Goal: Find specific page/section: Find specific page/section

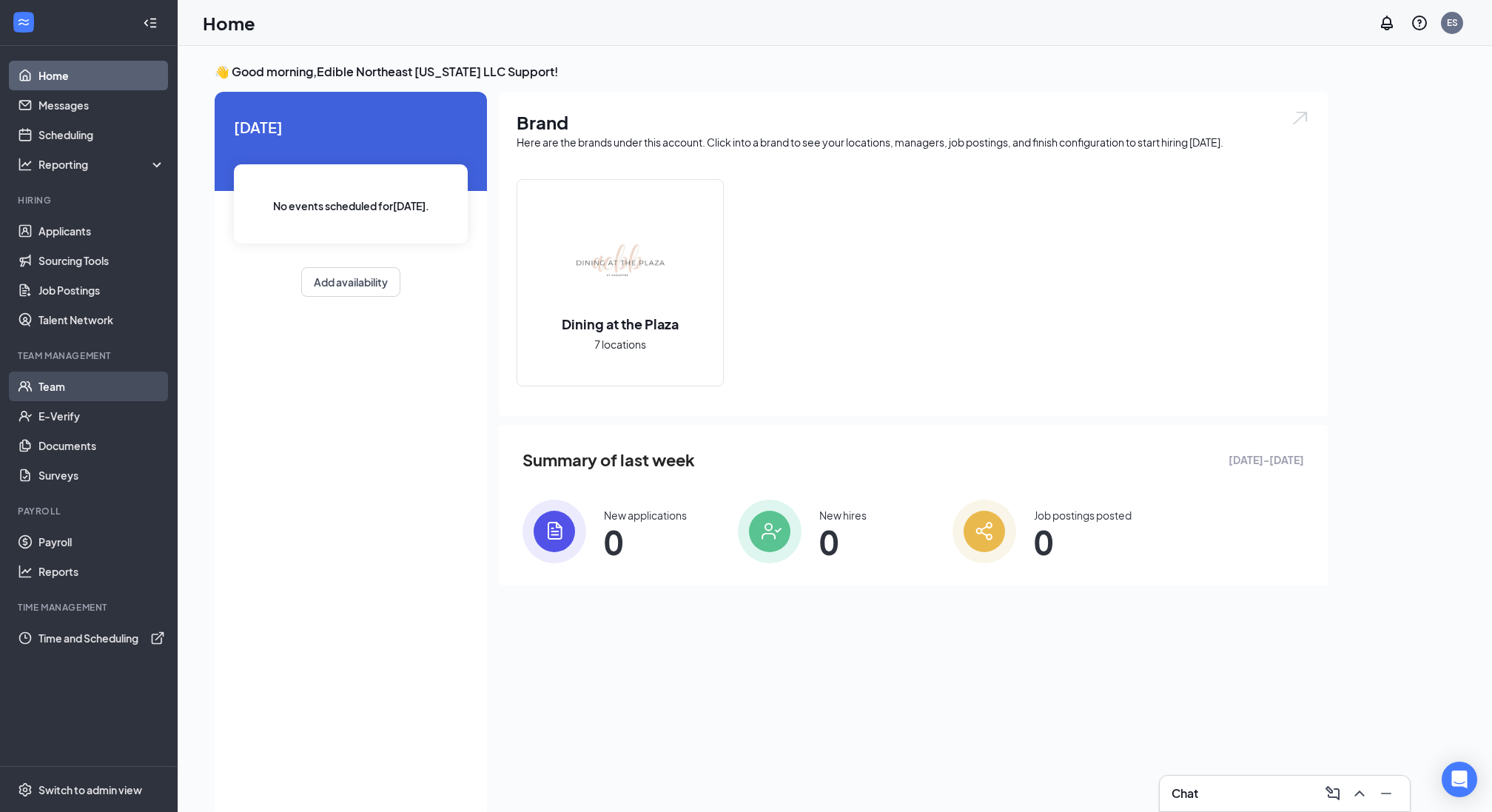
click at [53, 388] on link "Team" at bounding box center [102, 386] width 127 height 29
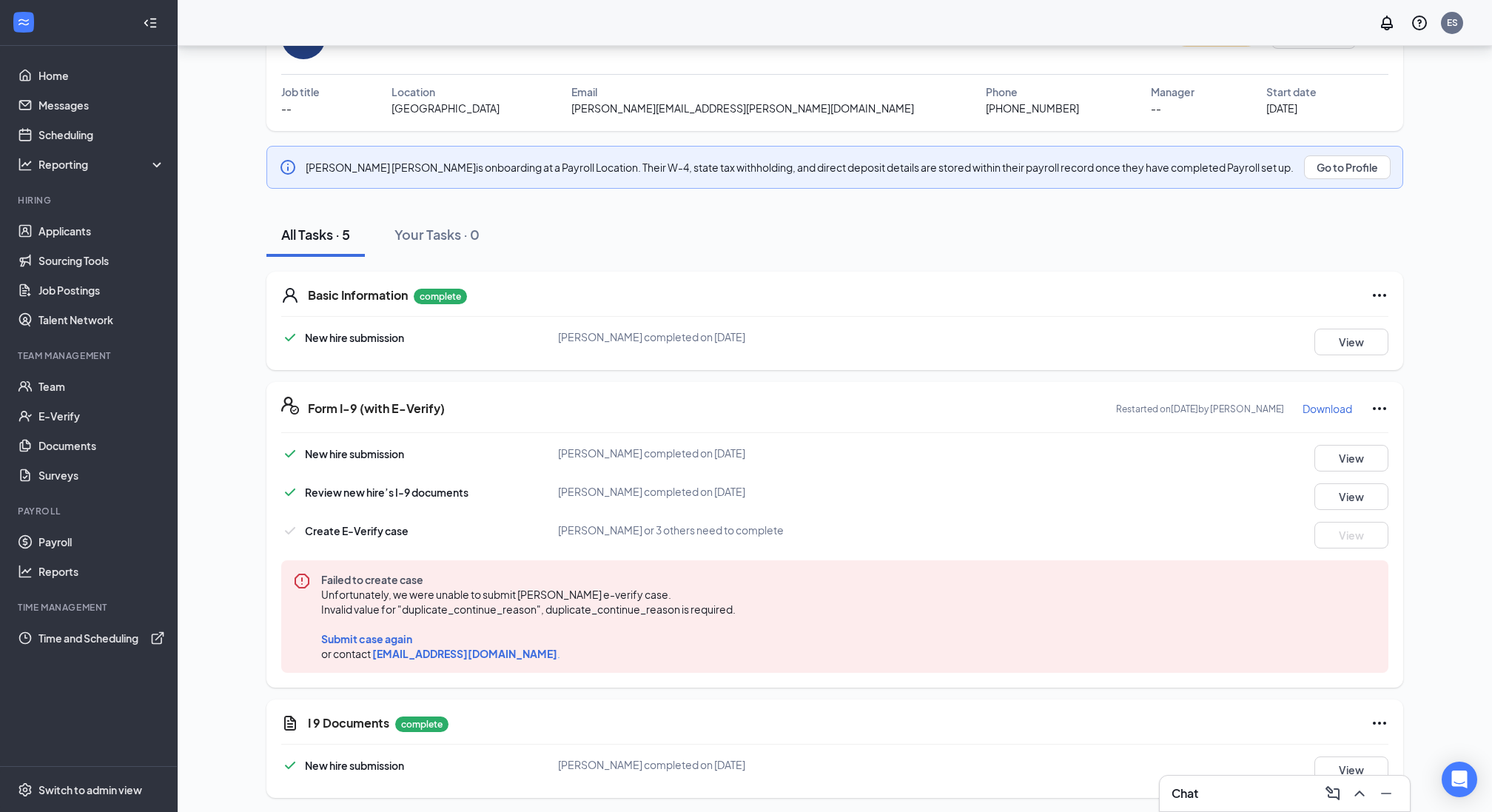
scroll to position [96, 0]
